Goal: Transaction & Acquisition: Purchase product/service

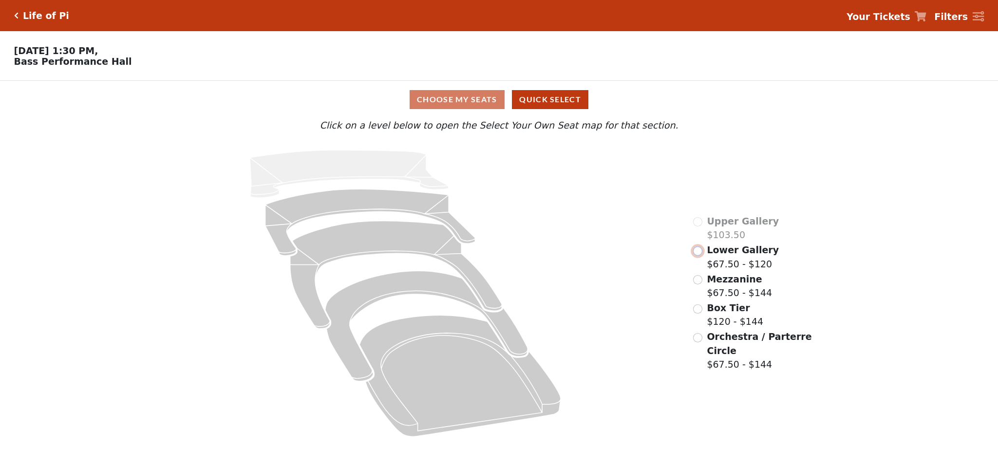
click at [700, 256] on input "radio" at bounding box center [697, 250] width 9 height 9
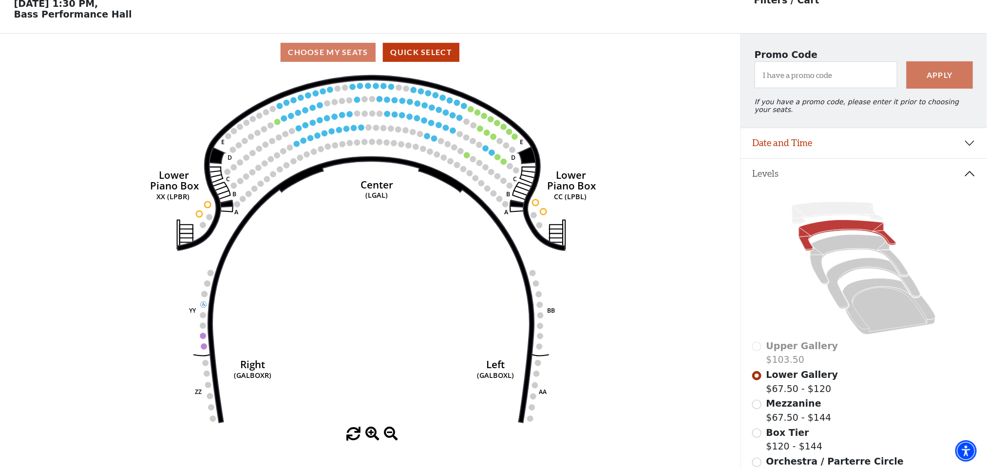
scroll to position [73, 0]
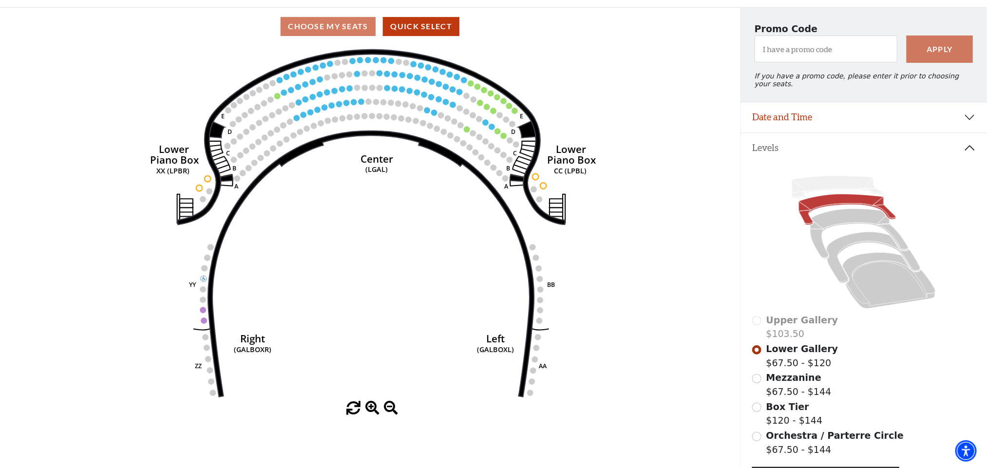
click at [369, 411] on span at bounding box center [372, 408] width 14 height 14
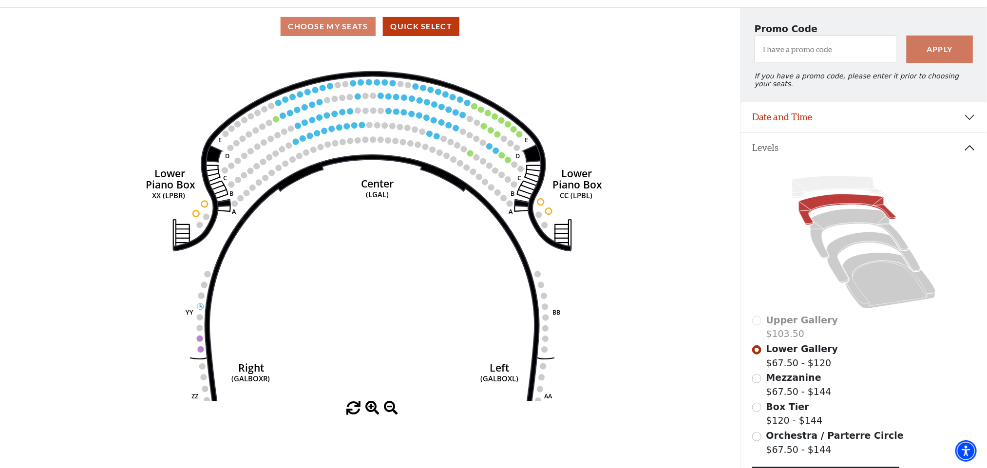
drag, startPoint x: 353, startPoint y: 220, endPoint x: 364, endPoint y: 319, distance: 100.0
click at [364, 319] on icon "Right (GALBOXR) E D C B A E D C B A YY ZZ Left (GALBOXL) BB AA Center Lower Pia…" at bounding box center [370, 223] width 666 height 356
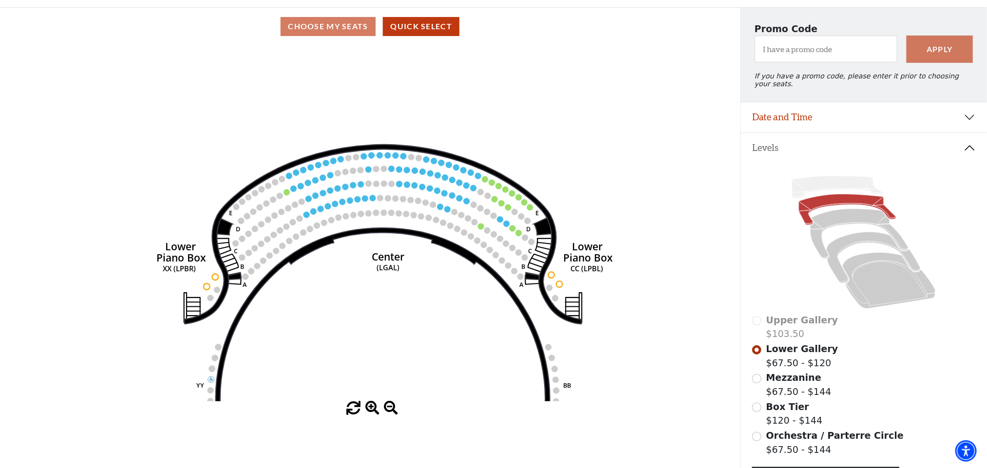
click at [373, 409] on span at bounding box center [372, 408] width 14 height 14
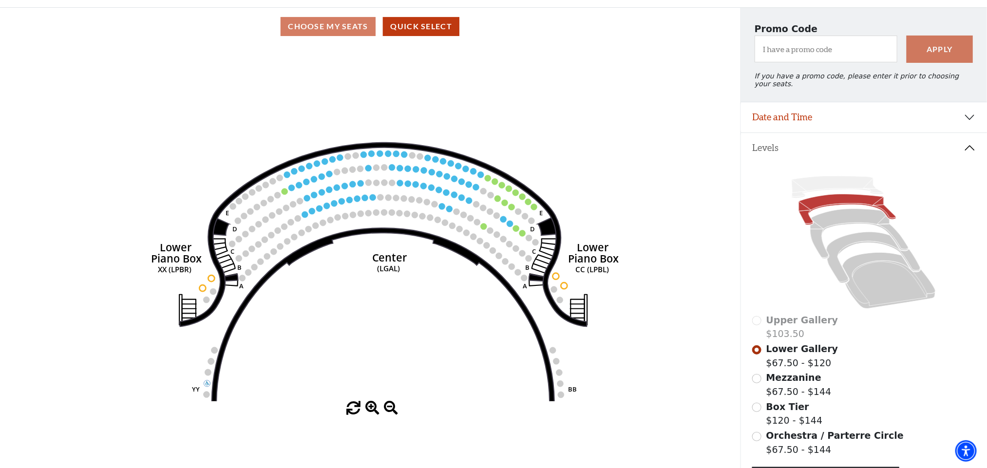
click at [373, 409] on span at bounding box center [372, 408] width 14 height 14
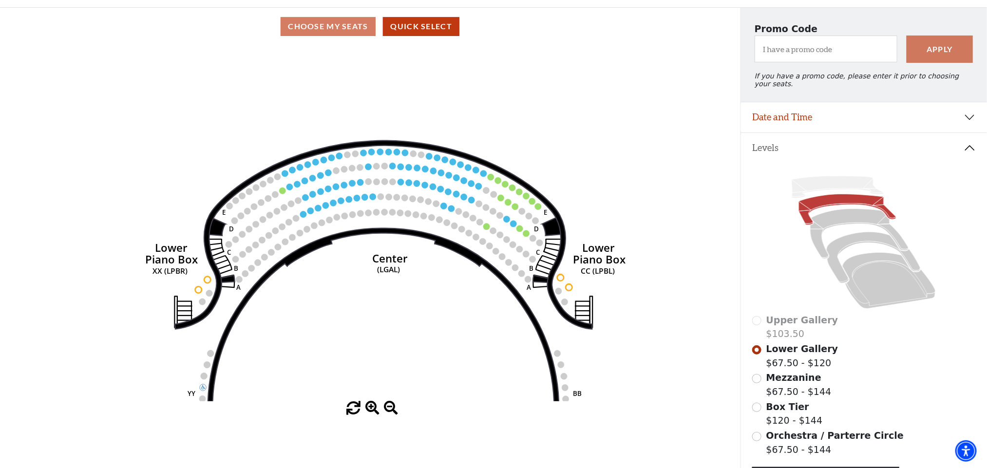
click at [373, 409] on span at bounding box center [372, 408] width 14 height 14
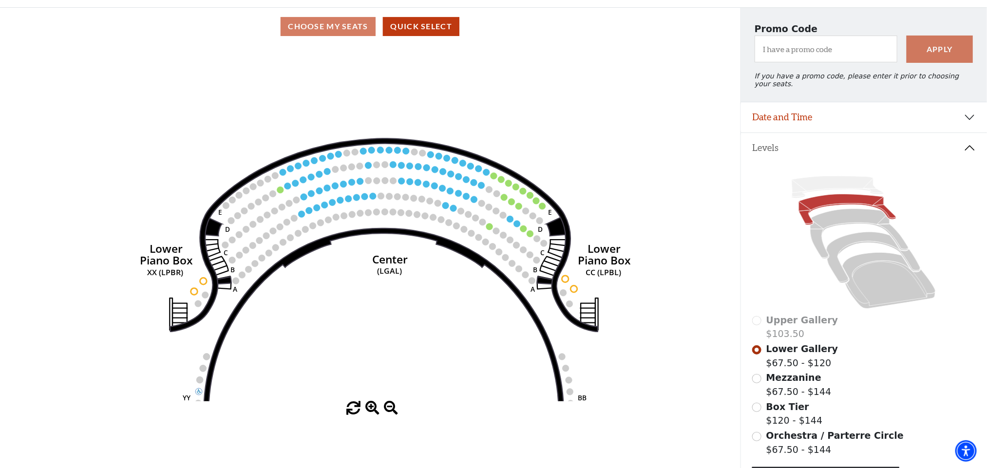
click at [373, 409] on span at bounding box center [372, 408] width 14 height 14
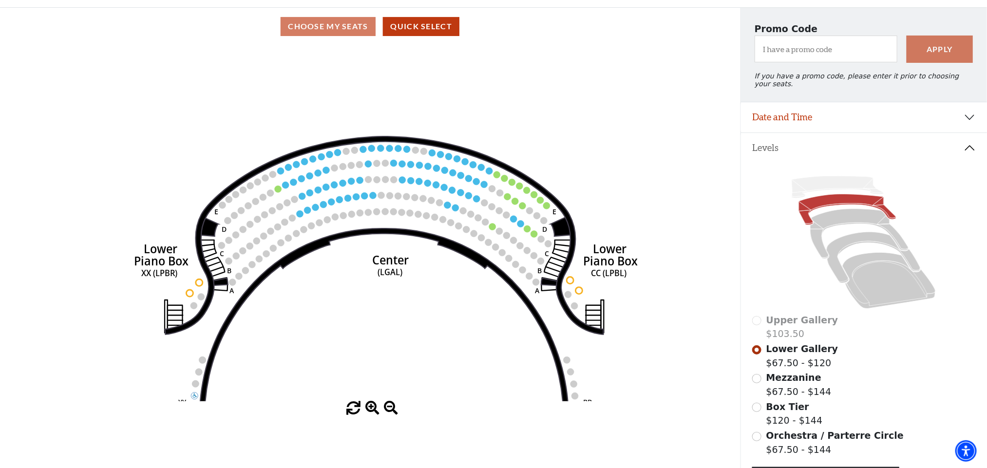
click at [373, 409] on span at bounding box center [372, 408] width 14 height 14
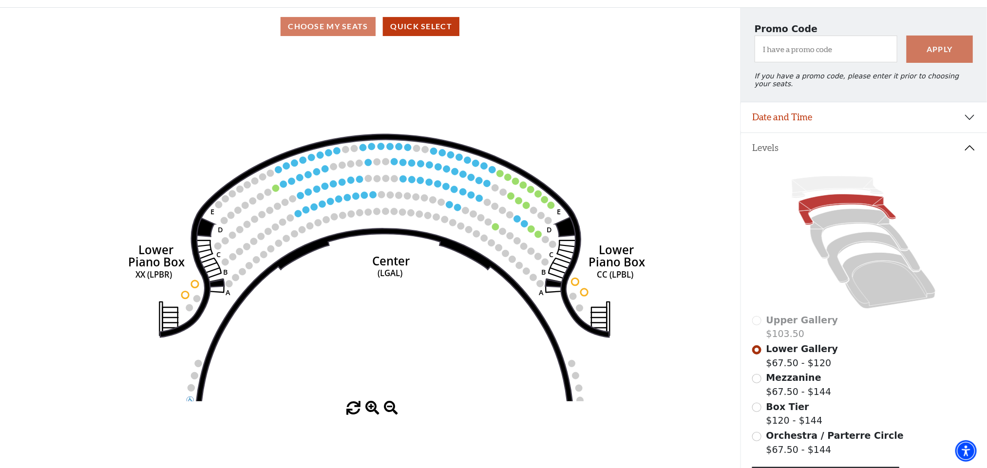
click at [373, 409] on span at bounding box center [372, 408] width 14 height 14
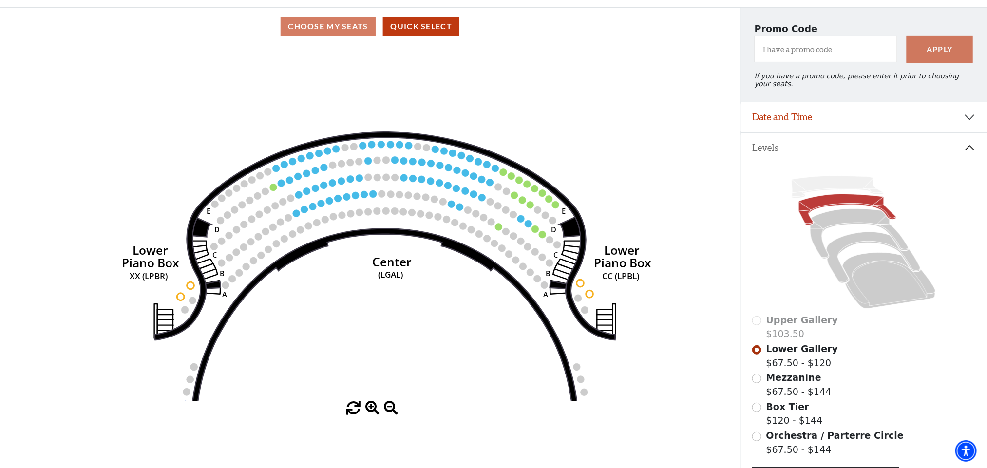
click at [373, 409] on span at bounding box center [372, 408] width 14 height 14
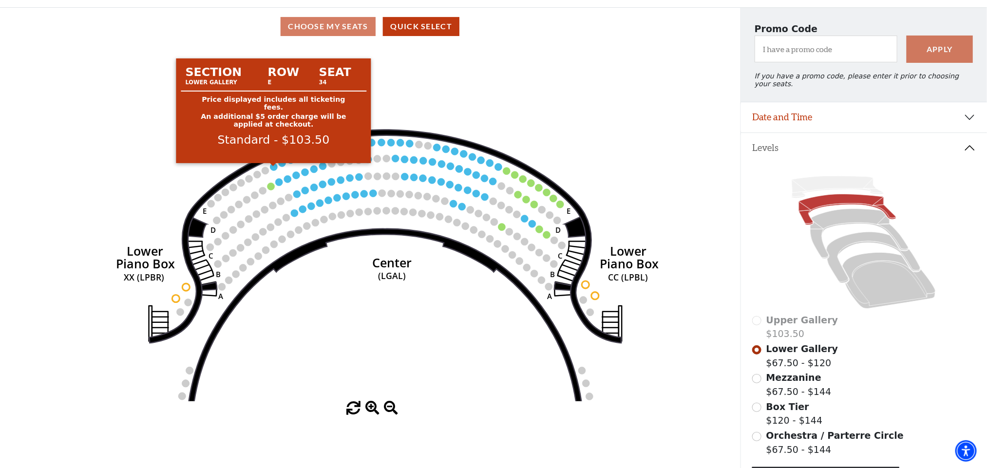
click at [275, 170] on circle at bounding box center [273, 166] width 7 height 7
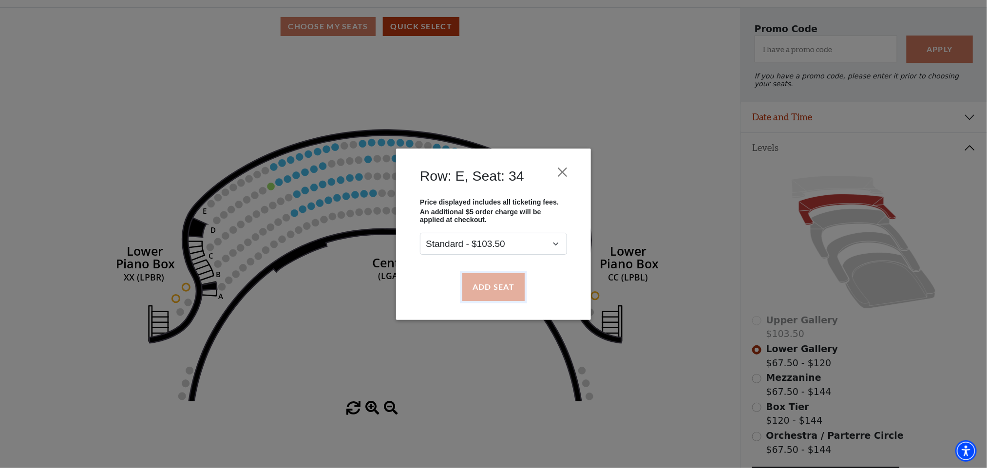
drag, startPoint x: 499, startPoint y: 278, endPoint x: 382, endPoint y: 217, distance: 132.0
click at [496, 278] on button "Add Seat" at bounding box center [493, 286] width 62 height 27
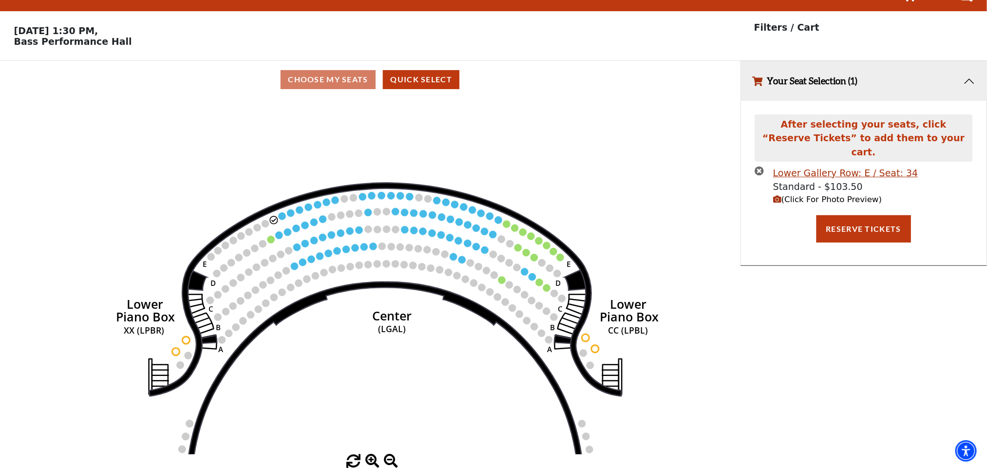
scroll to position [0, 0]
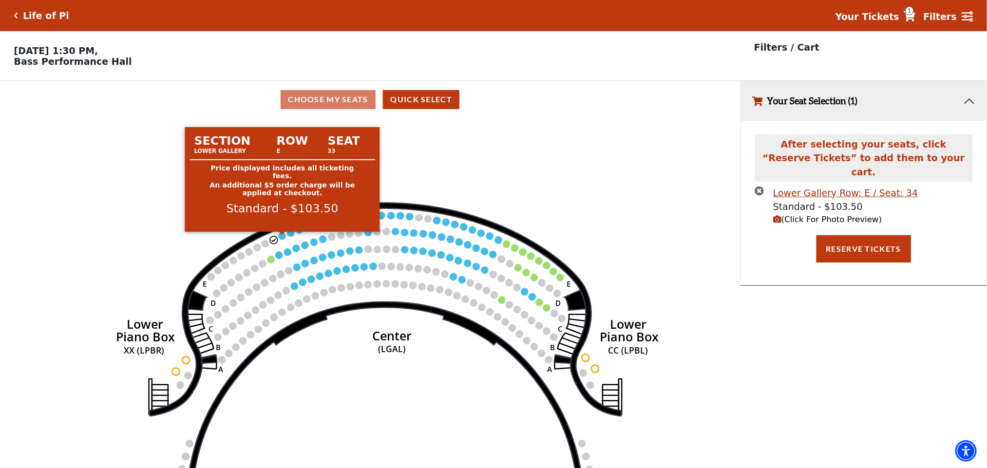
click at [283, 240] on circle at bounding box center [282, 235] width 7 height 7
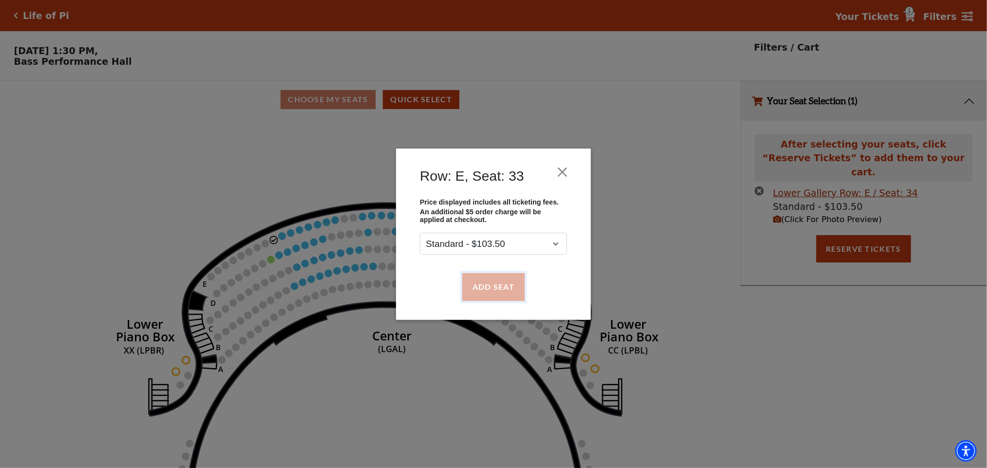
click at [494, 279] on button "Add Seat" at bounding box center [493, 286] width 62 height 27
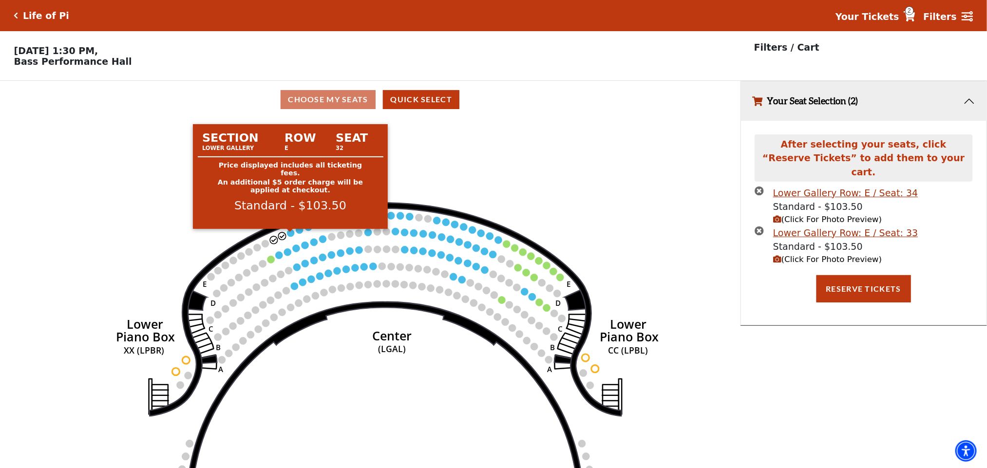
click at [291, 237] on circle at bounding box center [290, 232] width 7 height 7
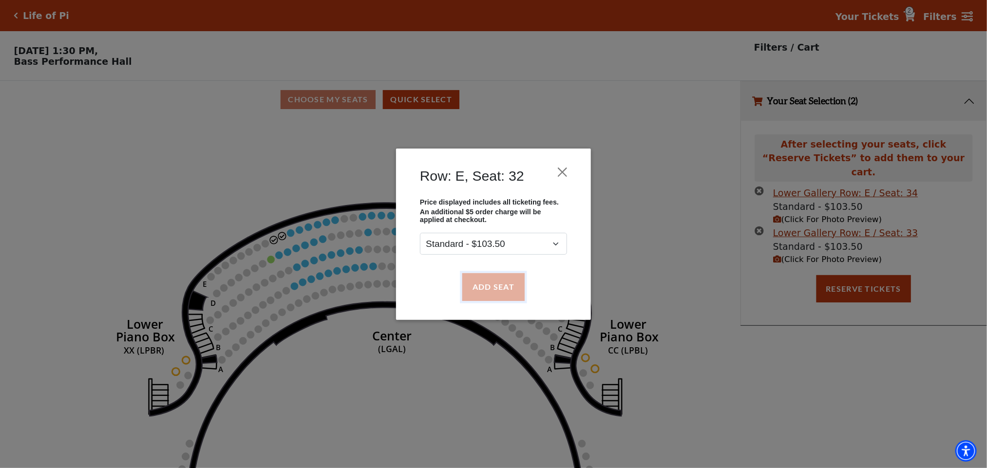
click at [498, 288] on button "Add Seat" at bounding box center [493, 286] width 62 height 27
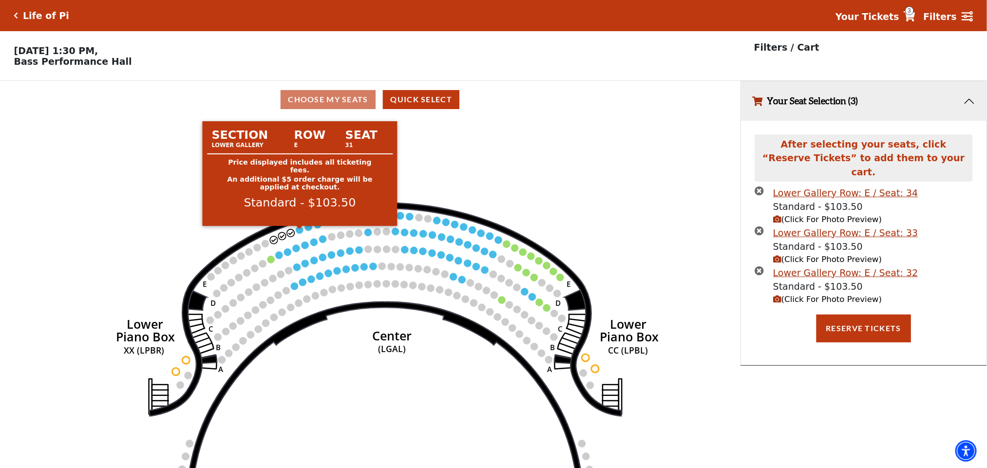
click at [301, 233] on circle at bounding box center [299, 229] width 7 height 7
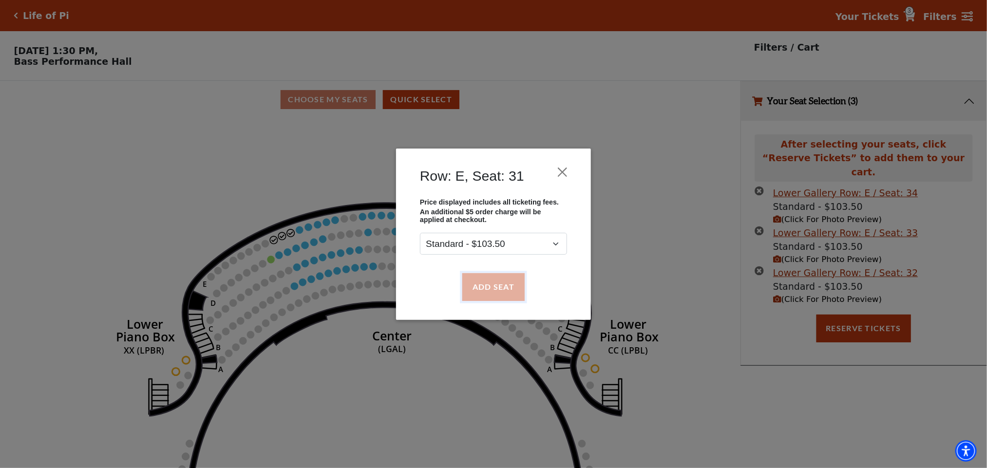
click at [464, 287] on button "Add Seat" at bounding box center [493, 286] width 62 height 27
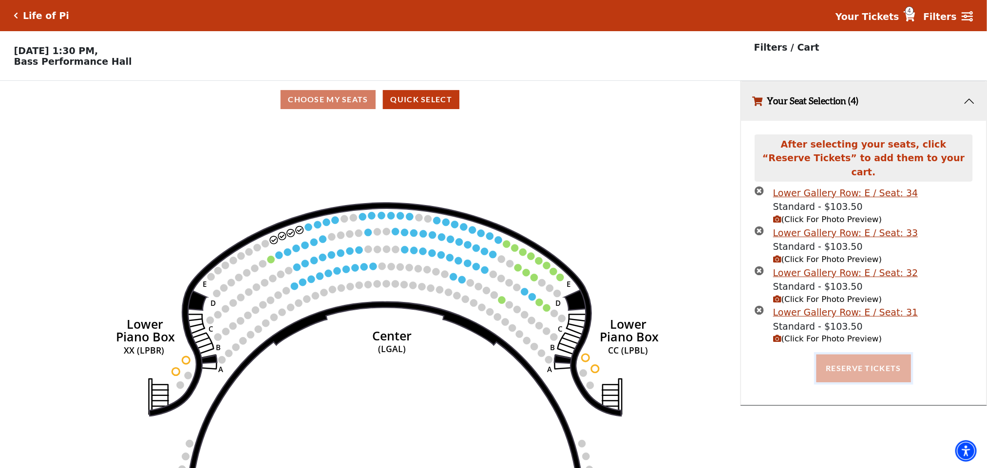
click at [837, 355] on button "Reserve Tickets" at bounding box center [863, 368] width 94 height 27
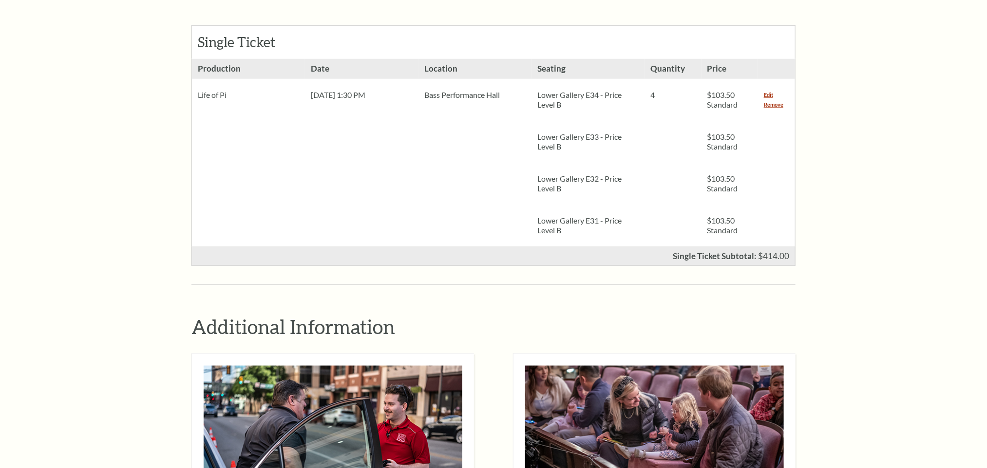
scroll to position [950, 0]
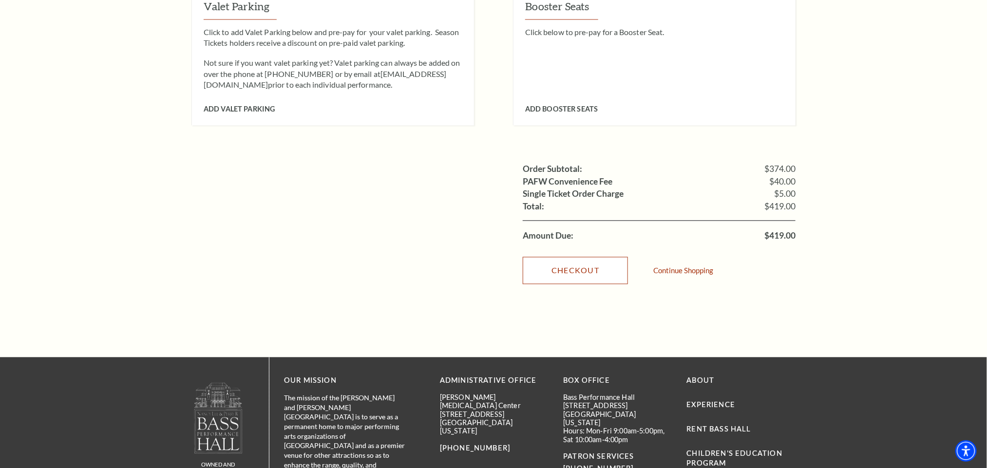
click at [565, 257] on link "Checkout" at bounding box center [575, 270] width 105 height 27
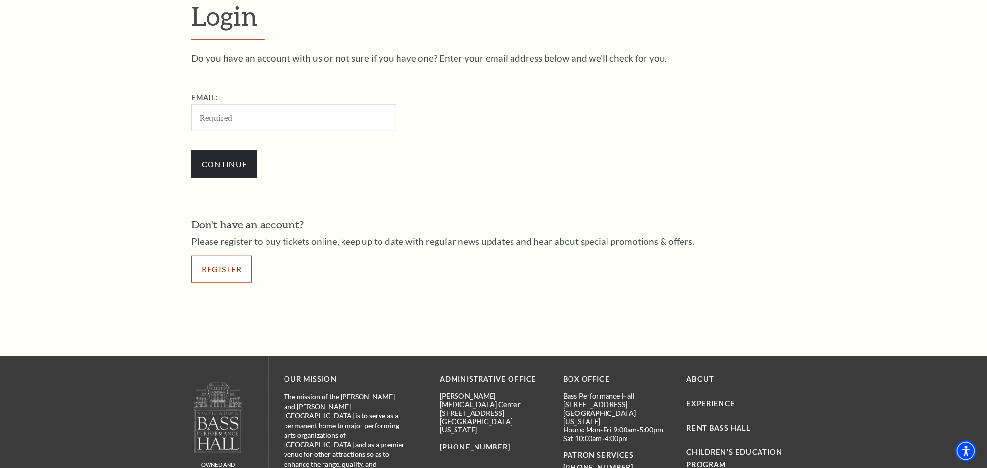
click at [222, 268] on link "Register" at bounding box center [221, 269] width 60 height 27
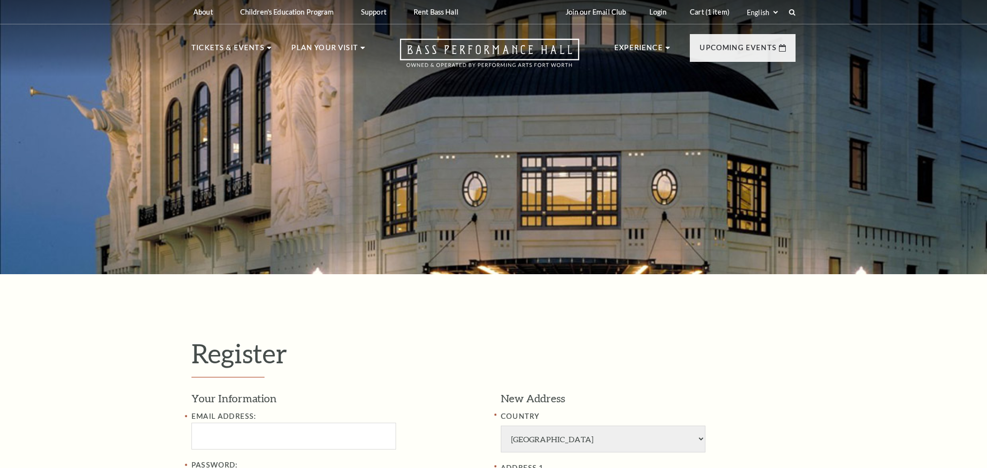
select select "1"
select select "TX"
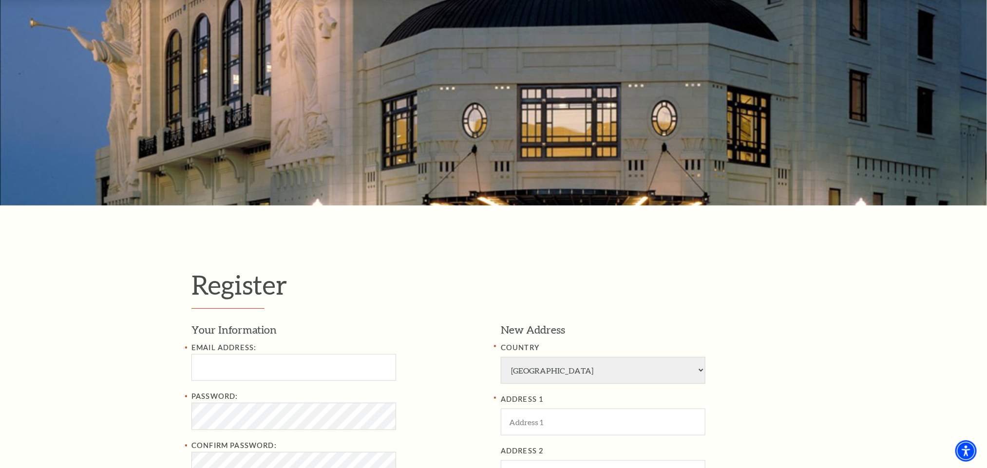
scroll to position [292, 0]
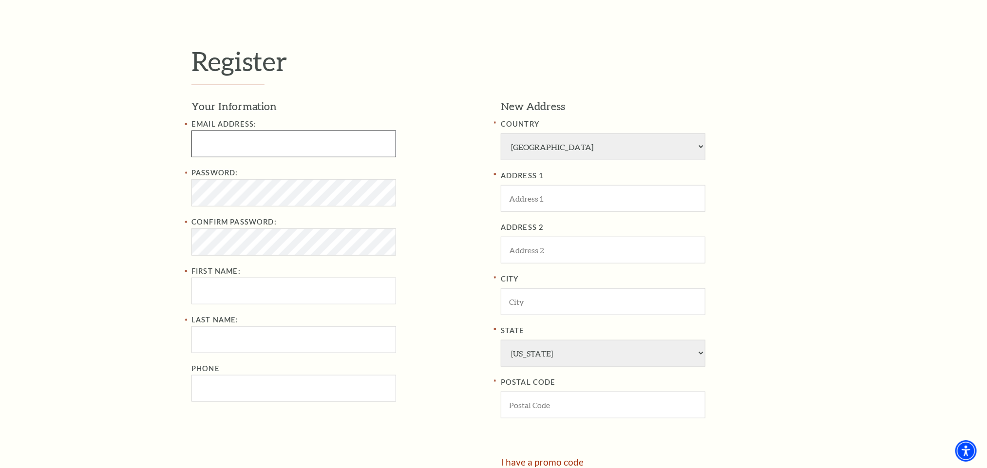
drag, startPoint x: 212, startPoint y: 147, endPoint x: 253, endPoint y: 144, distance: 41.5
click at [212, 147] on input "Email Address:" at bounding box center [293, 144] width 205 height 27
type input "prangya123.stellardl@gmail.com"
type input "PRANGYA"
type input "DAS"
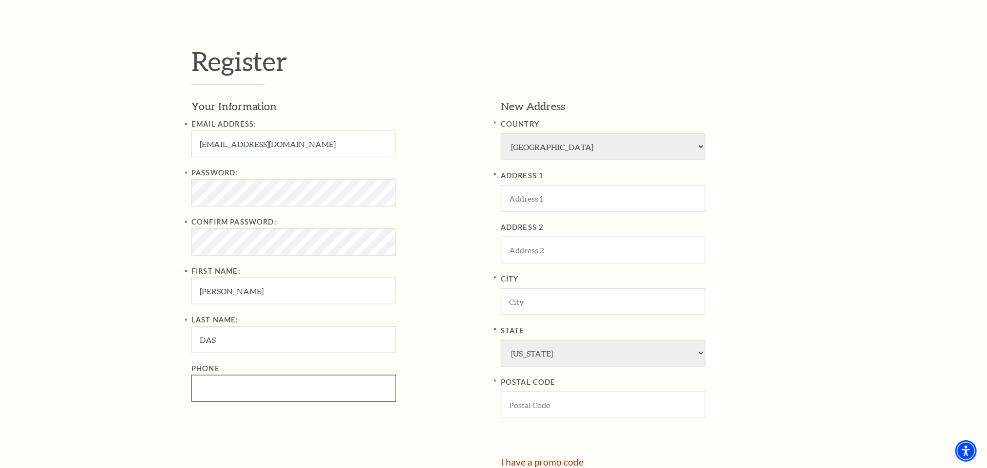
type input "1073259996"
type input "201, usa"
type input "USA"
select select "CA"
type input "46565"
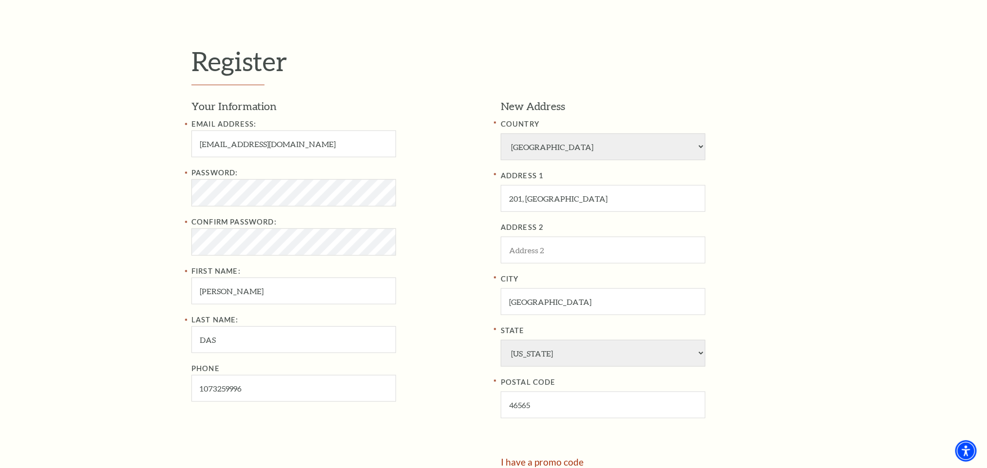
type input "107-325-9996"
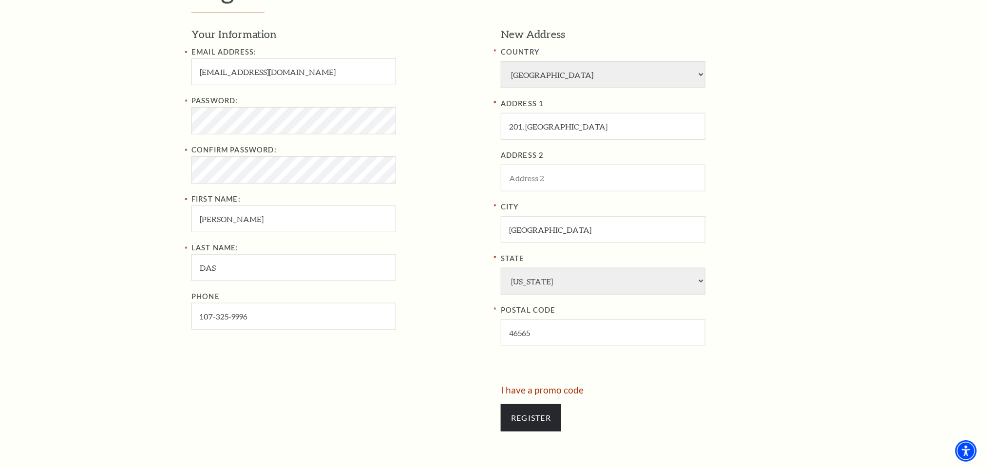
scroll to position [365, 0]
click at [241, 73] on input "prangya123.stellardl@gmail.com" at bounding box center [293, 70] width 205 height 27
type input "prangya1724.stellardl@gmail.com"
click at [113, 171] on div "Register Your Information Email Address: prangya1724.stellardl@gmail.com Passwo…" at bounding box center [493, 206] width 987 height 595
click at [78, 110] on div "Register Your Information Email Address: prangya1724.stellardl@gmail.com Passwo…" at bounding box center [493, 206] width 987 height 595
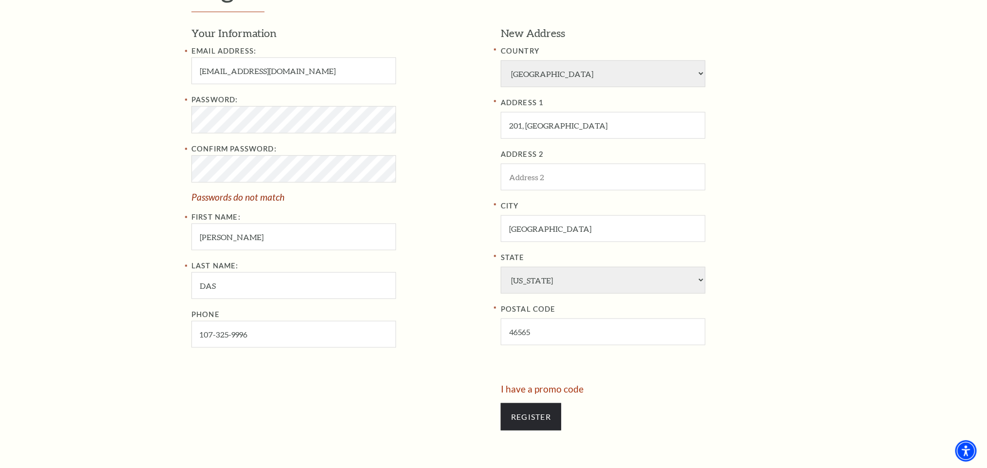
click at [429, 243] on div "Email Address: prangya1724.stellardl@gmail.com Password: Confirm Password: Pass…" at bounding box center [338, 196] width 295 height 302
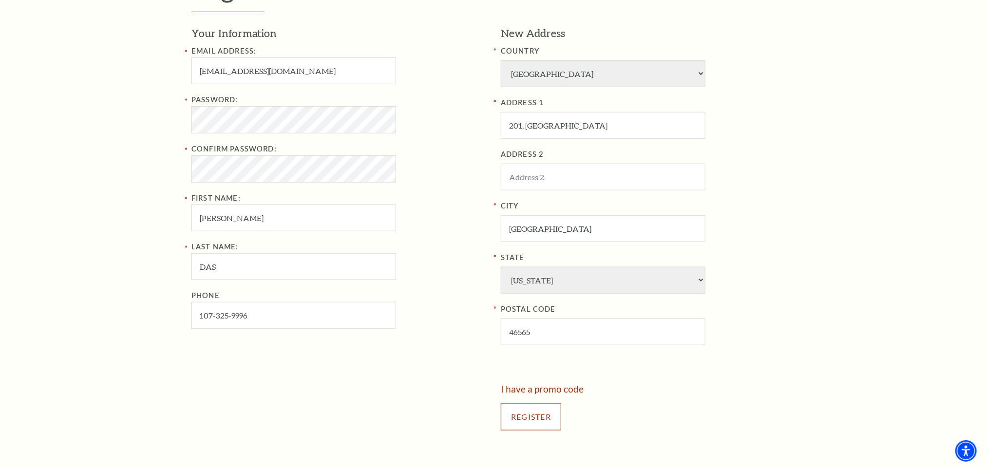
click at [541, 415] on input "Register" at bounding box center [531, 416] width 60 height 27
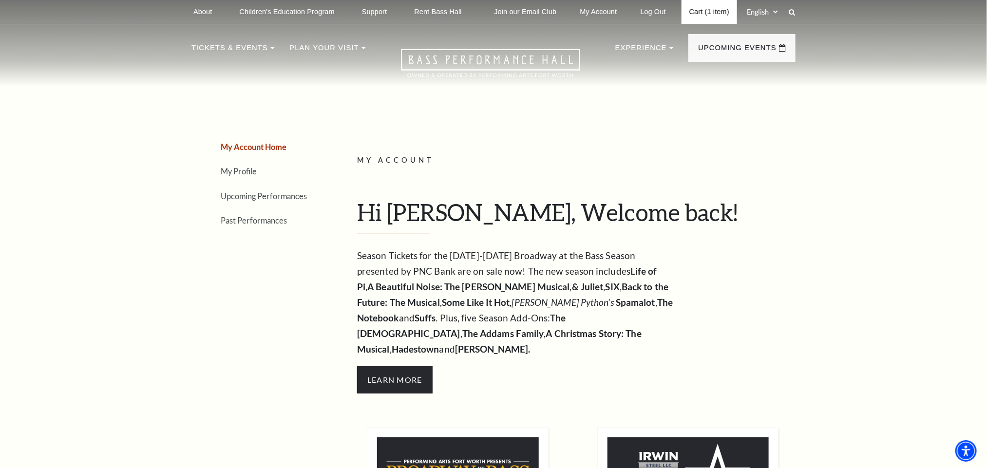
click at [694, 12] on link "Cart (1 item)" at bounding box center [709, 12] width 56 height 24
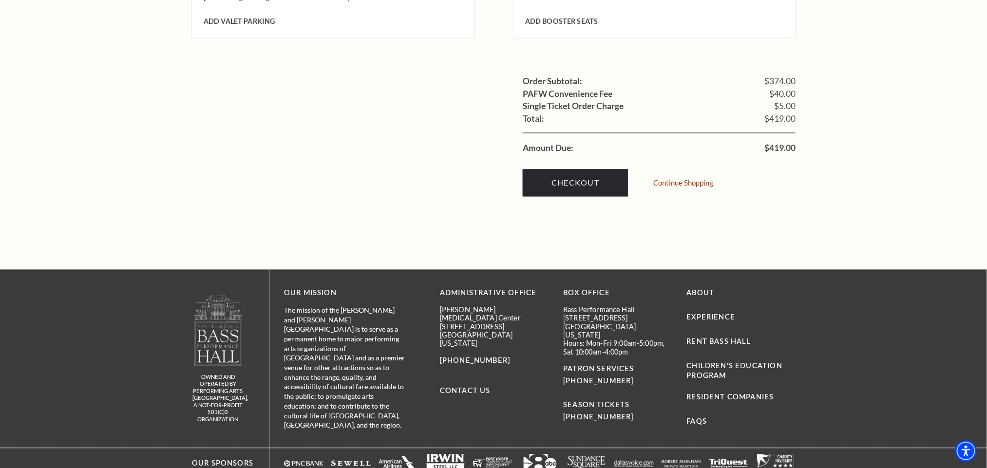
scroll to position [1068, 0]
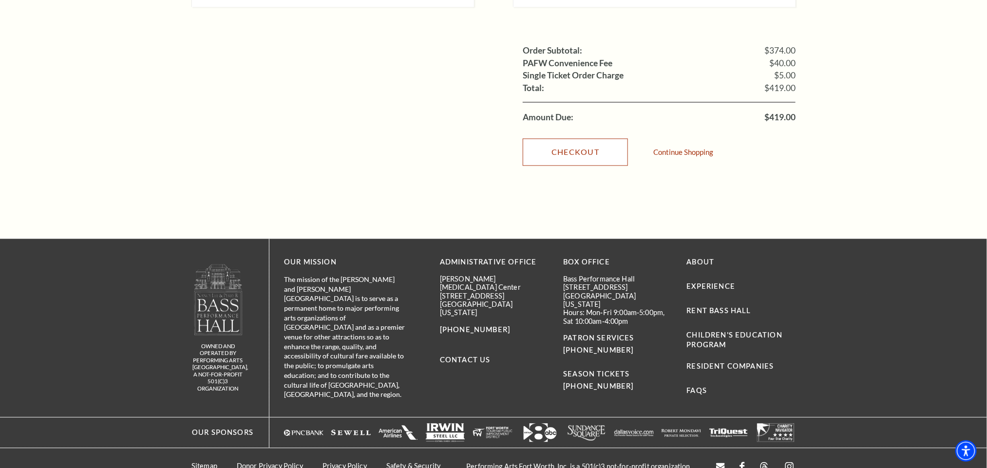
click at [561, 139] on link "Checkout" at bounding box center [575, 151] width 105 height 27
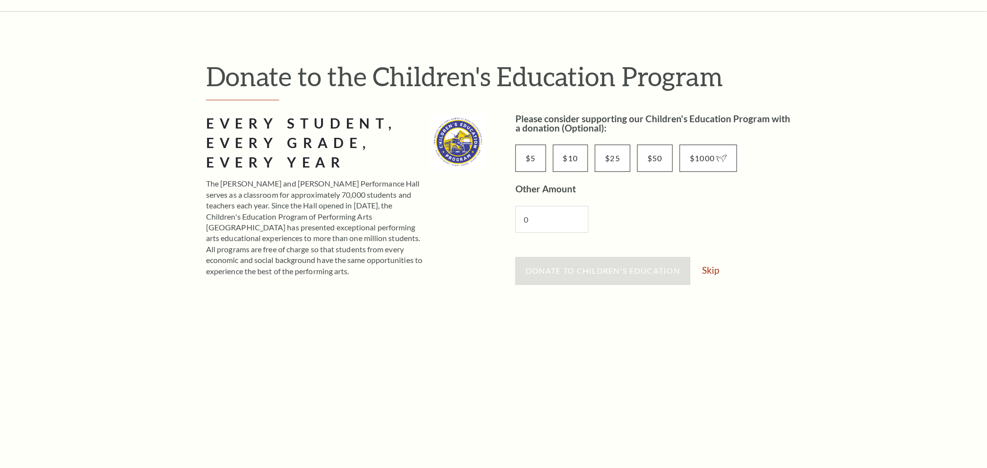
scroll to position [219, 0]
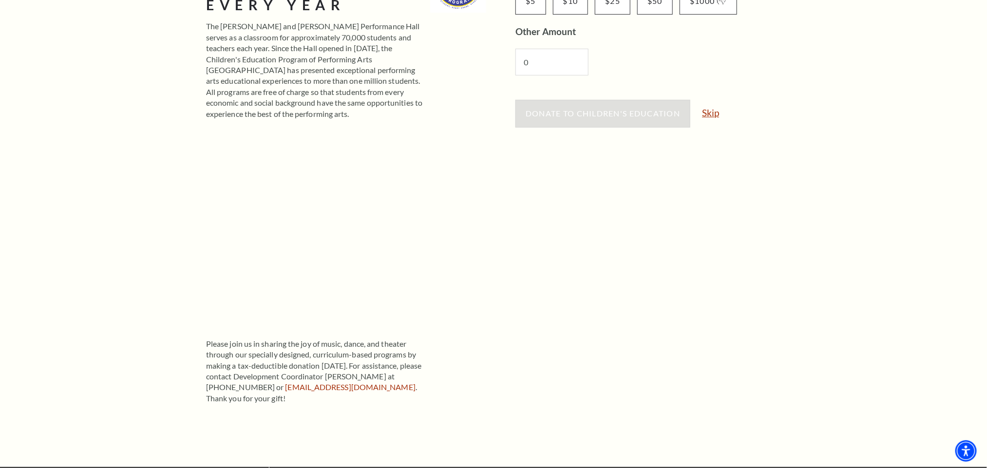
click at [712, 109] on link "Skip" at bounding box center [710, 112] width 17 height 9
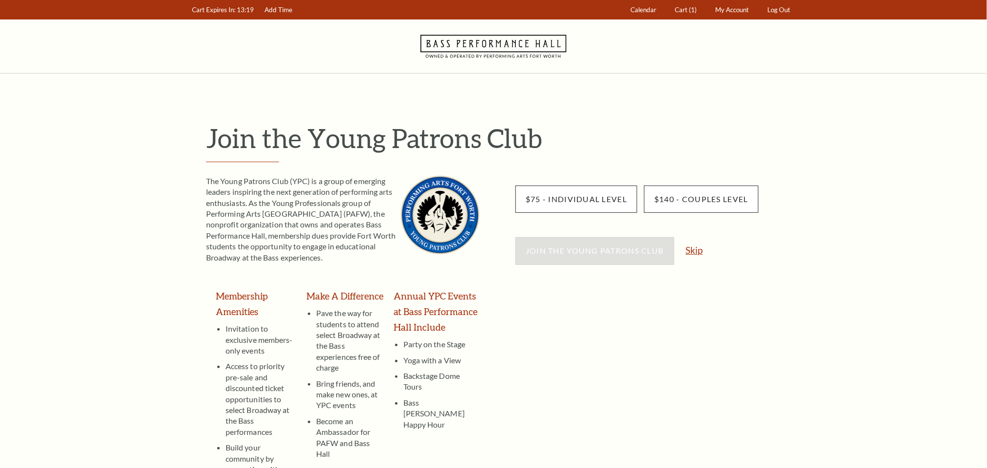
click at [700, 247] on link "Skip" at bounding box center [694, 249] width 17 height 9
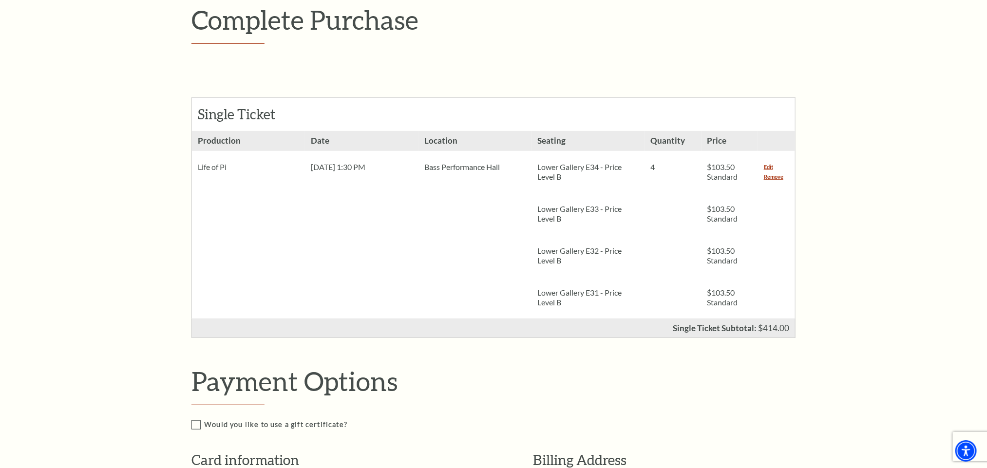
scroll to position [146, 0]
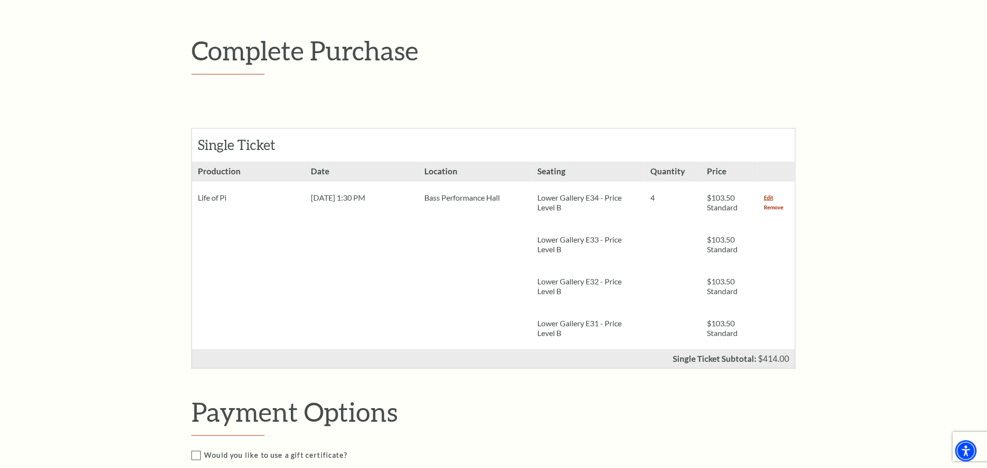
click at [772, 203] on link "Remove" at bounding box center [773, 208] width 19 height 10
